Goal: Obtain resource: Download file/media

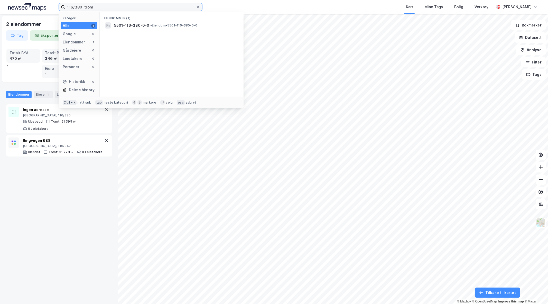
click at [70, 7] on input "116/380 trom" at bounding box center [130, 7] width 131 height 8
click at [77, 5] on input "117/380 trom" at bounding box center [130, 7] width 131 height 8
type input "117/437 trom"
click at [130, 26] on span "Ravnestien 1, 9015, TROMSØ, TROMSØ" at bounding box center [131, 25] width 35 height 6
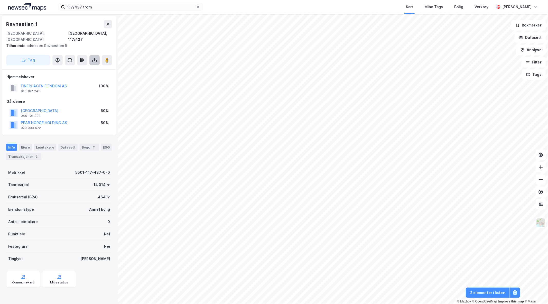
click at [92, 57] on button at bounding box center [94, 60] width 10 height 10
click at [81, 77] on div "Last ned matrikkelrapport" at bounding box center [75, 79] width 42 height 4
click at [94, 58] on icon at bounding box center [94, 60] width 5 height 5
click at [80, 77] on div "Last ned matrikkelrapport" at bounding box center [75, 79] width 42 height 4
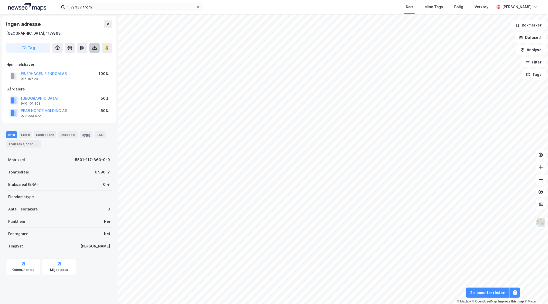
click at [94, 50] on icon at bounding box center [94, 47] width 5 height 5
click at [83, 65] on div "Last ned matrikkelrapport" at bounding box center [75, 66] width 42 height 4
click at [95, 47] on icon at bounding box center [95, 47] width 2 height 1
click at [82, 67] on div "Last ned matrikkelrapport" at bounding box center [75, 66] width 42 height 4
click at [94, 50] on icon at bounding box center [94, 47] width 5 height 5
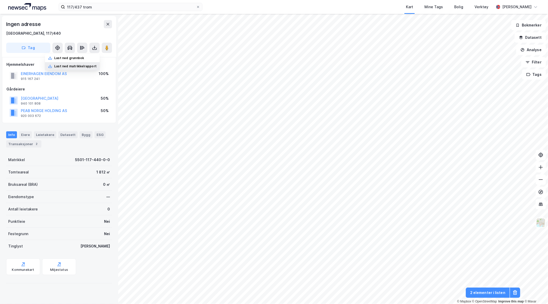
click at [88, 63] on div "Last ned matrikkelrapport" at bounding box center [72, 66] width 55 height 8
click at [112, 24] on button at bounding box center [108, 24] width 8 height 8
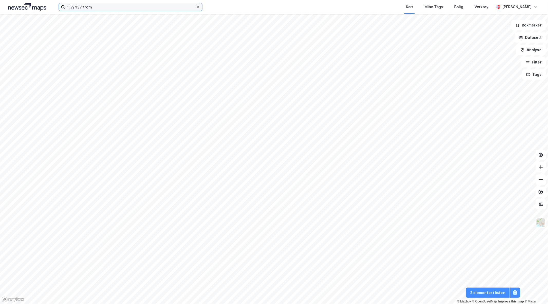
click at [187, 8] on input "117/437 trom" at bounding box center [130, 7] width 131 height 8
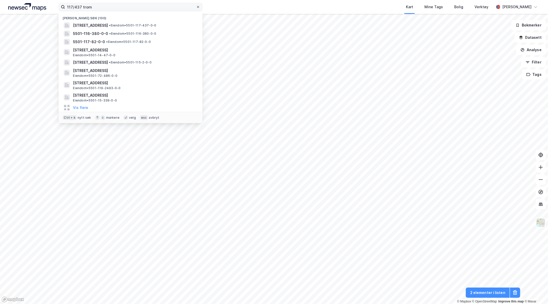
click at [197, 7] on icon at bounding box center [198, 6] width 3 height 3
click at [196, 7] on input "117/437 trom" at bounding box center [130, 7] width 131 height 8
paste input "5501-117-863-0-0"
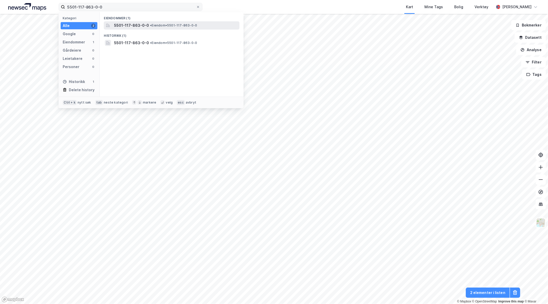
click at [152, 27] on span "• Eiendom • 5501-117-863-0-0" at bounding box center [173, 25] width 47 height 4
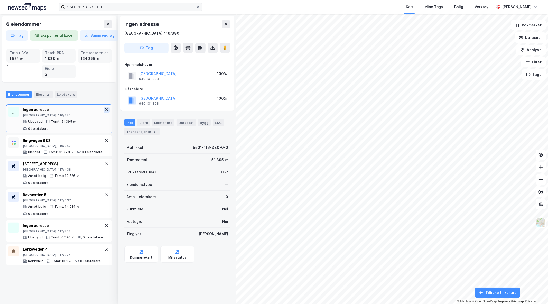
click at [105, 110] on icon at bounding box center [106, 109] width 3 height 3
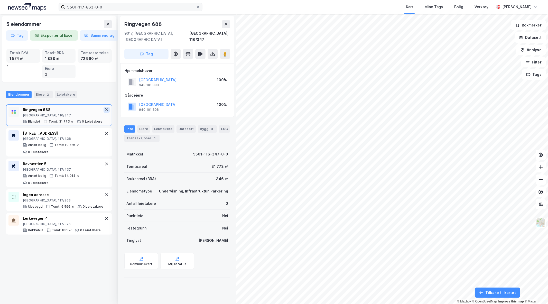
click at [105, 110] on icon at bounding box center [106, 109] width 3 height 3
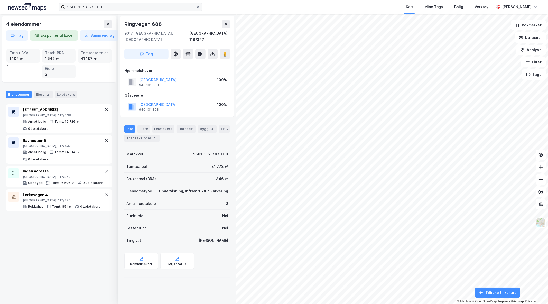
click at [326, 8] on div "5501-117-863-0-0 Kart Mine Tags Bolig Verktøy Narin Falch 4 eiendommer Tag Eksp…" at bounding box center [274, 152] width 548 height 304
click at [105, 110] on icon at bounding box center [107, 110] width 4 height 4
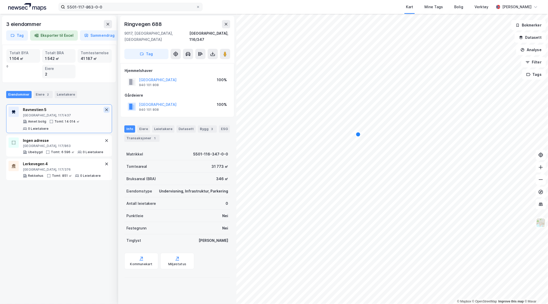
click at [105, 110] on icon at bounding box center [107, 110] width 4 height 4
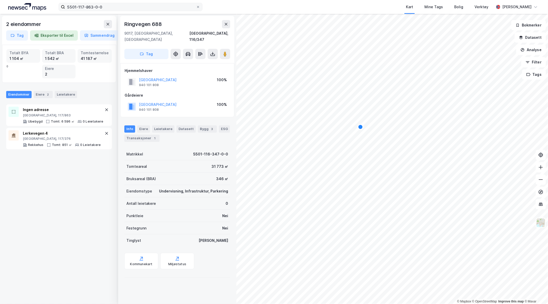
click at [105, 110] on icon at bounding box center [107, 110] width 4 height 4
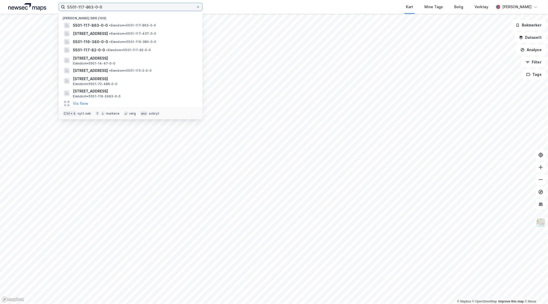
drag, startPoint x: 108, startPoint y: 7, endPoint x: 41, endPoint y: 5, distance: 67.6
click at [41, 5] on div "5501-117-863-0-0 Nylige søk (100) 5501-117-863-0-0 • Eiendom • 5501-117-863-0-0…" at bounding box center [274, 7] width 548 height 14
paste input "5-2"
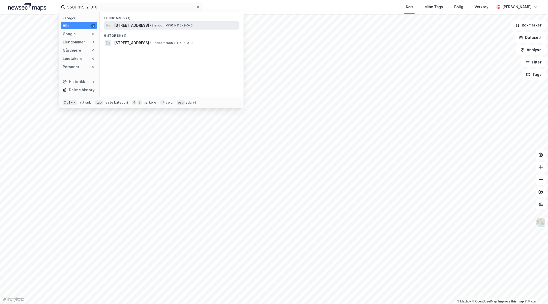
click at [134, 22] on span "[STREET_ADDRESS]" at bounding box center [131, 25] width 35 height 6
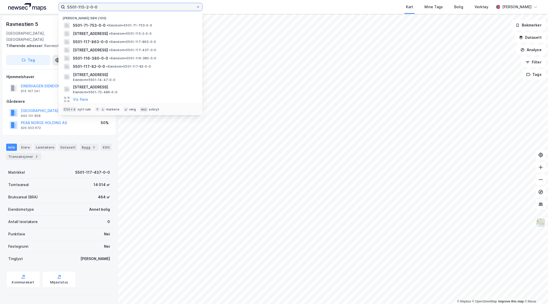
drag, startPoint x: 104, startPoint y: 8, endPoint x: 0, endPoint y: -2, distance: 104.4
click at [0, 0] on html "5501-115-2-0-0 Nylige søk (100) 5501-71-753-0-0 • Eiendom • 5501-71-753-0-0 Rin…" at bounding box center [274, 152] width 548 height 304
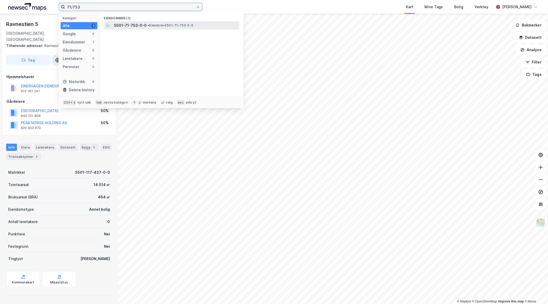
type input "71/753"
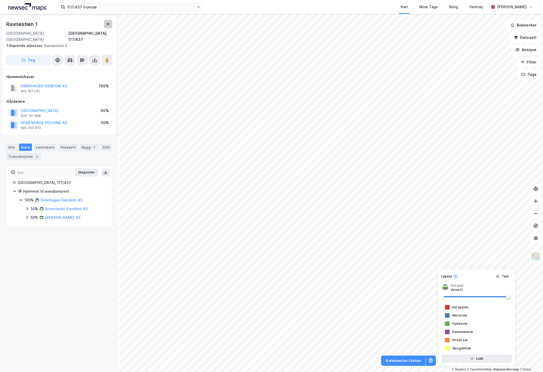
click at [105, 25] on button at bounding box center [108, 24] width 8 height 8
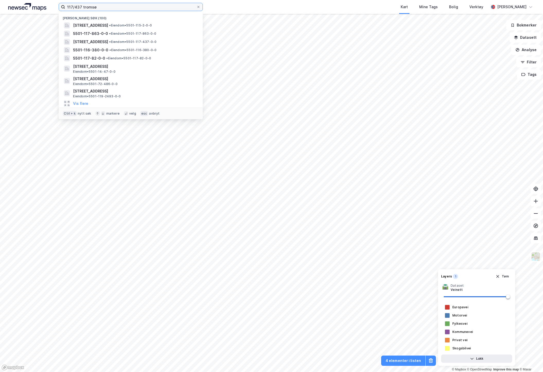
drag, startPoint x: 100, startPoint y: 8, endPoint x: 28, endPoint y: 4, distance: 72.7
click at [28, 4] on div "117/437 tromsø Nylige søk (100) [STREET_ADDRESS] • Eiendom • 5501-115-2-0-0 550…" at bounding box center [271, 7] width 543 height 14
click at [71, 0] on div "117/437 tromsø Nylige søk (100) [STREET_ADDRESS] • Eiendom • 5501-115-2-0-0 550…" at bounding box center [271, 7] width 543 height 14
click at [80, 6] on input "117/437 tromsø" at bounding box center [130, 7] width 131 height 8
drag, startPoint x: 82, startPoint y: 7, endPoint x: 53, endPoint y: 10, distance: 28.5
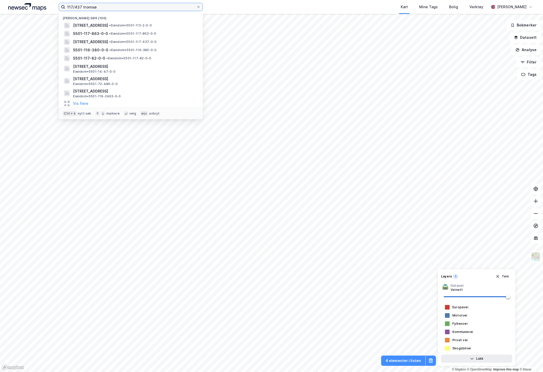
click at [53, 10] on div "117/437 tromsø Nylige søk (100) [STREET_ADDRESS] • Eiendom • 5501-115-2-0-0 550…" at bounding box center [271, 7] width 543 height 14
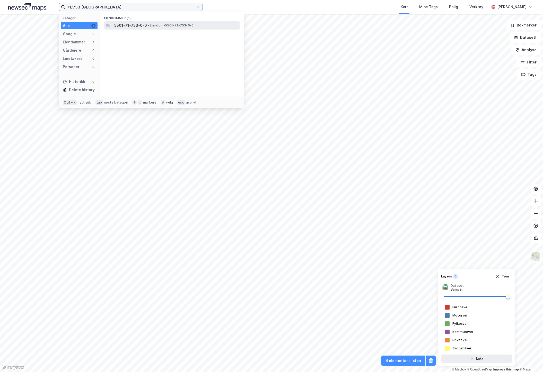
type input "71/753 [GEOGRAPHIC_DATA]"
click at [121, 24] on span "5501-71-753-0-0" at bounding box center [130, 25] width 33 height 6
